Goal: Navigation & Orientation: Find specific page/section

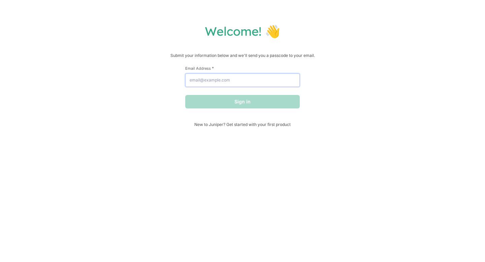
click at [256, 83] on input "Email Address *" at bounding box center [242, 79] width 114 height 13
type input "[EMAIL_ADDRESS][DOMAIN_NAME]"
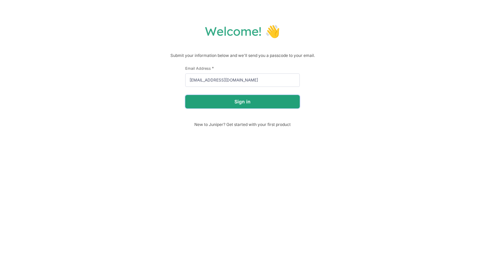
click at [252, 98] on button "Sign in" at bounding box center [242, 101] width 114 height 13
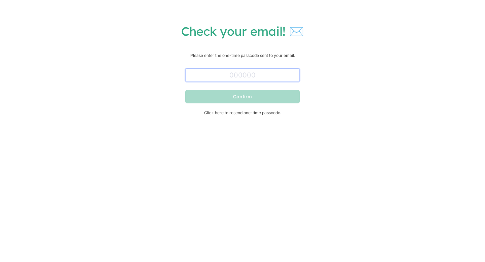
click at [246, 79] on input "text" at bounding box center [242, 74] width 114 height 13
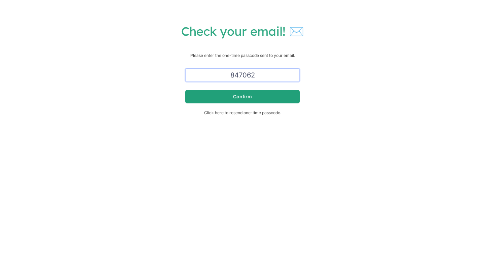
type input "847062"
click at [236, 96] on button "Confirm" at bounding box center [242, 96] width 114 height 13
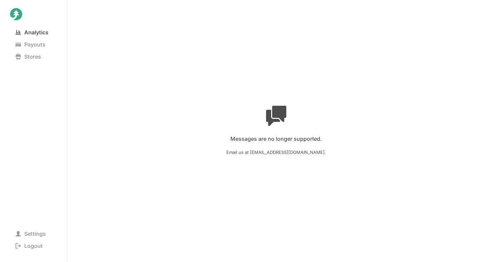
click at [40, 30] on span "Analytics" at bounding box center [32, 32] width 44 height 9
